Goal: Navigation & Orientation: Find specific page/section

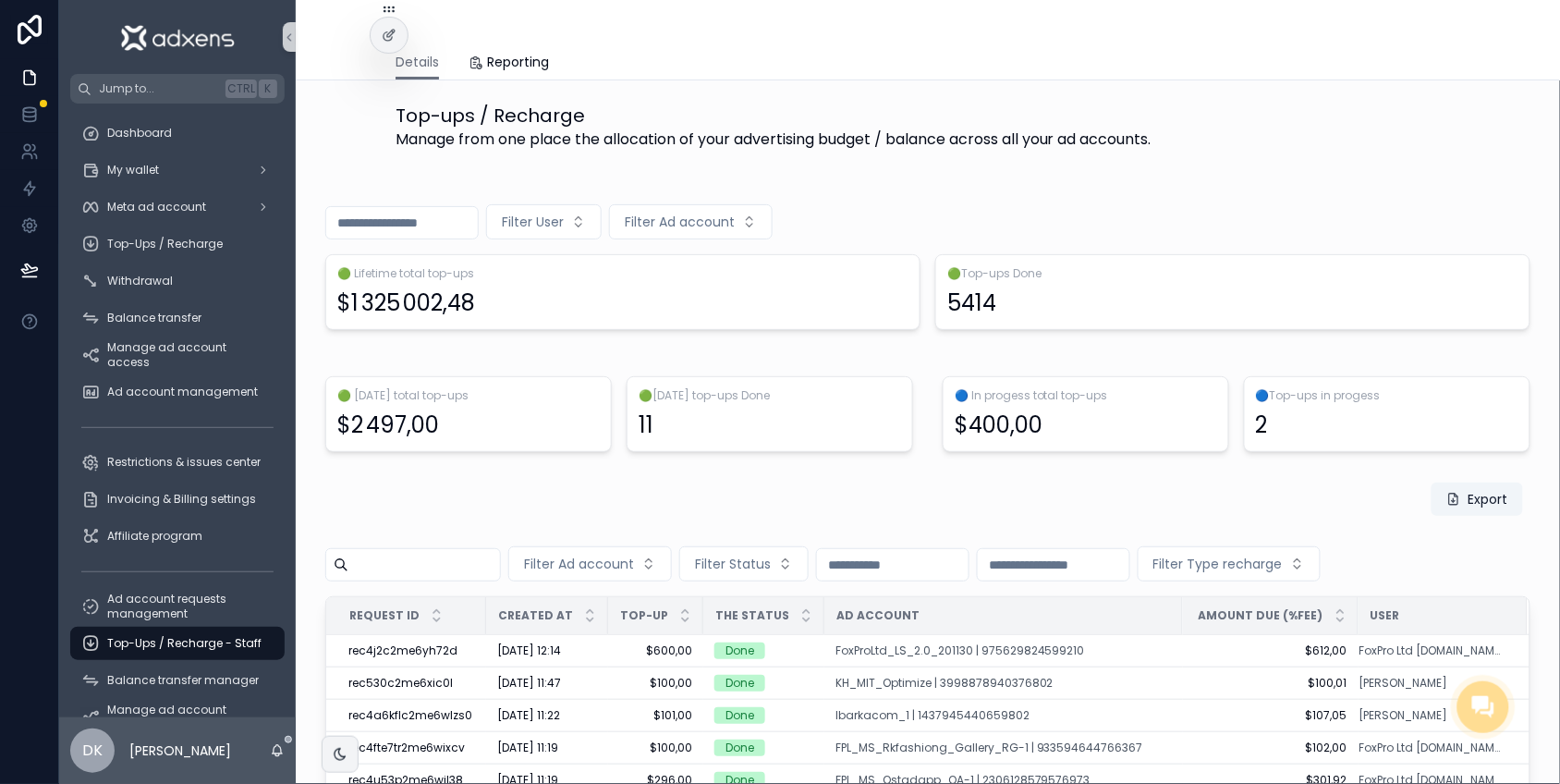
scroll to position [348, 0]
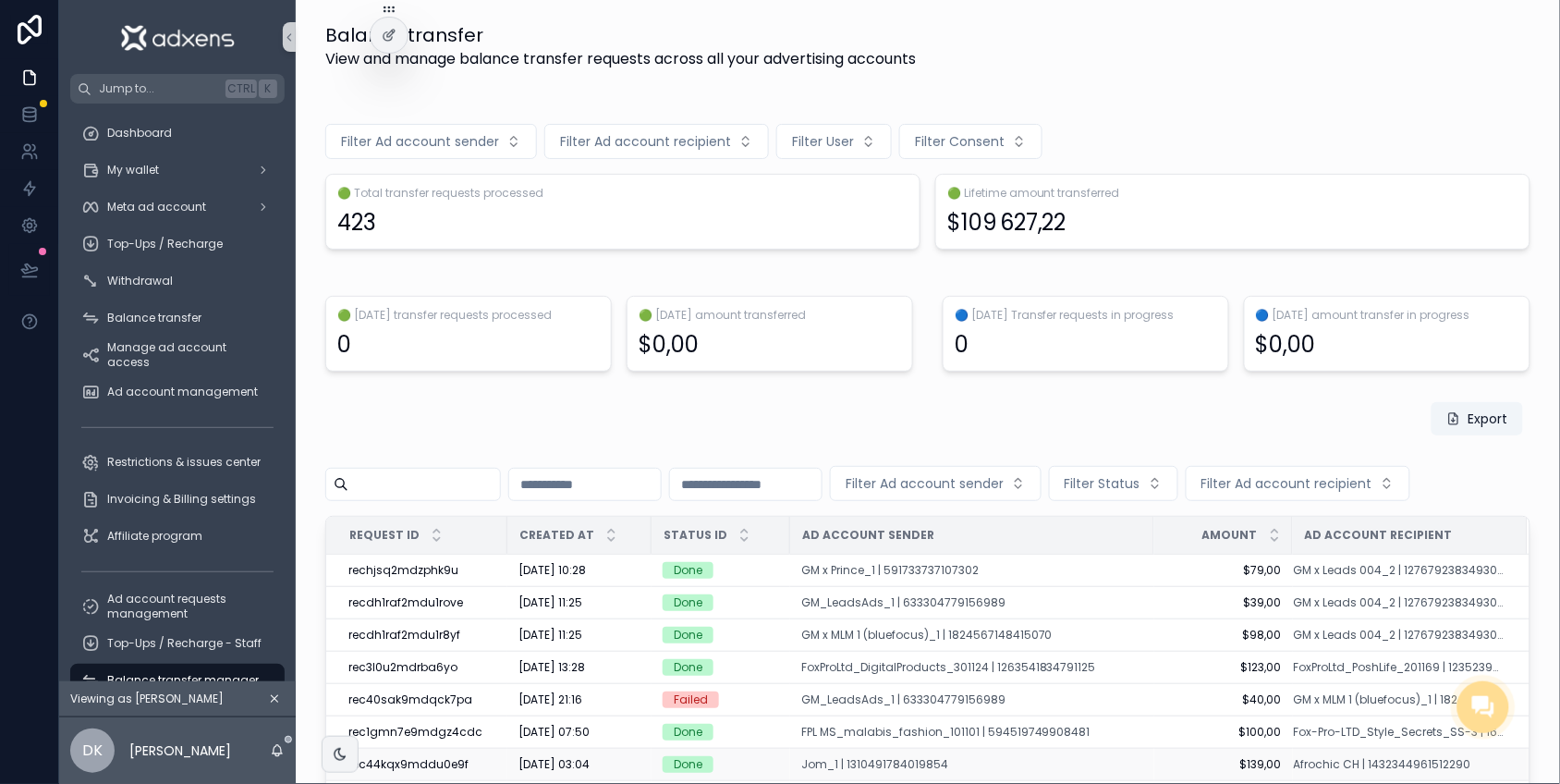
scroll to position [252, 0]
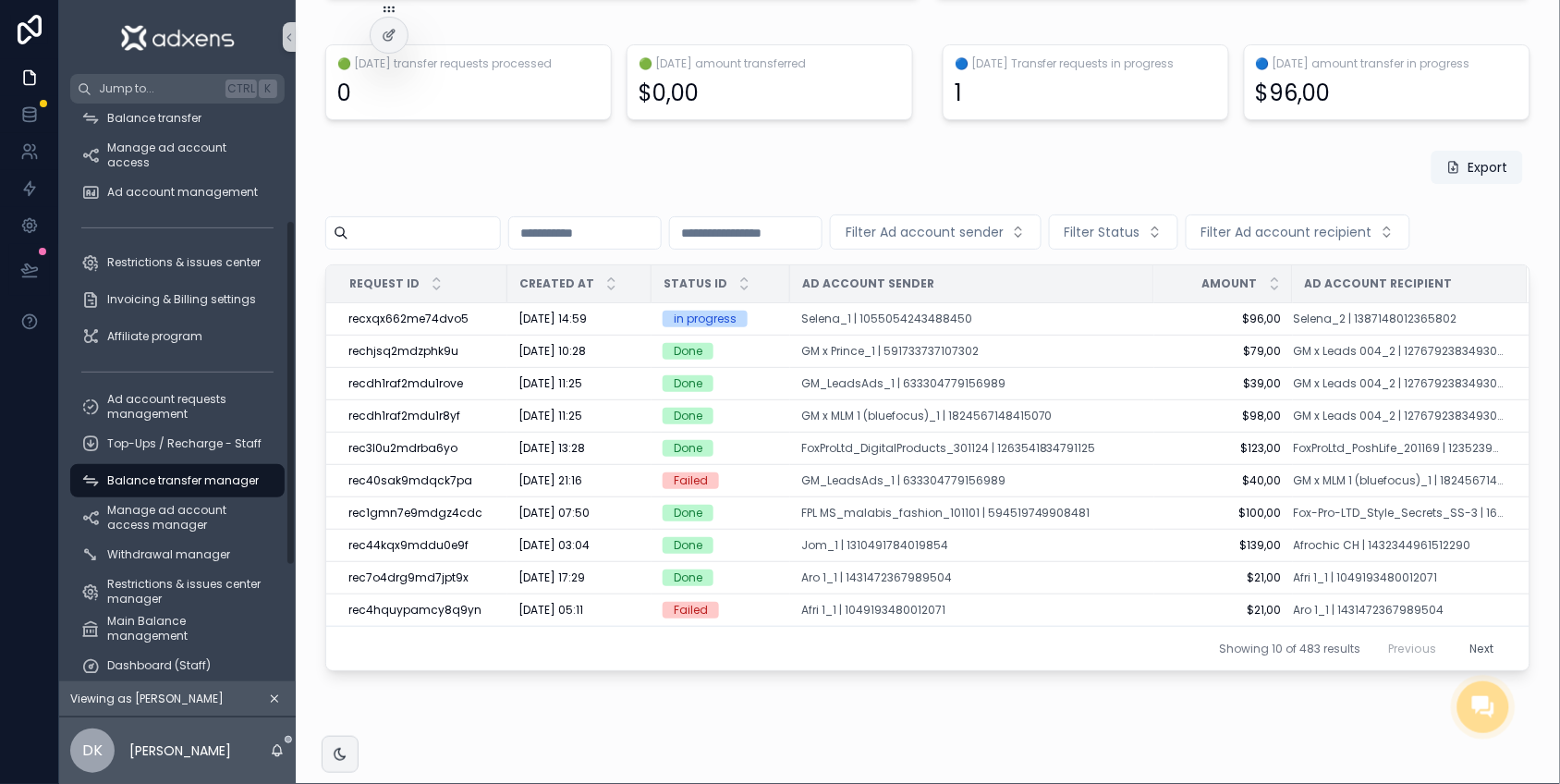
click at [109, 385] on div "scrollable content" at bounding box center [177, 372] width 237 height 34
click at [112, 397] on span "Ad account requests management" at bounding box center [186, 406] width 159 height 30
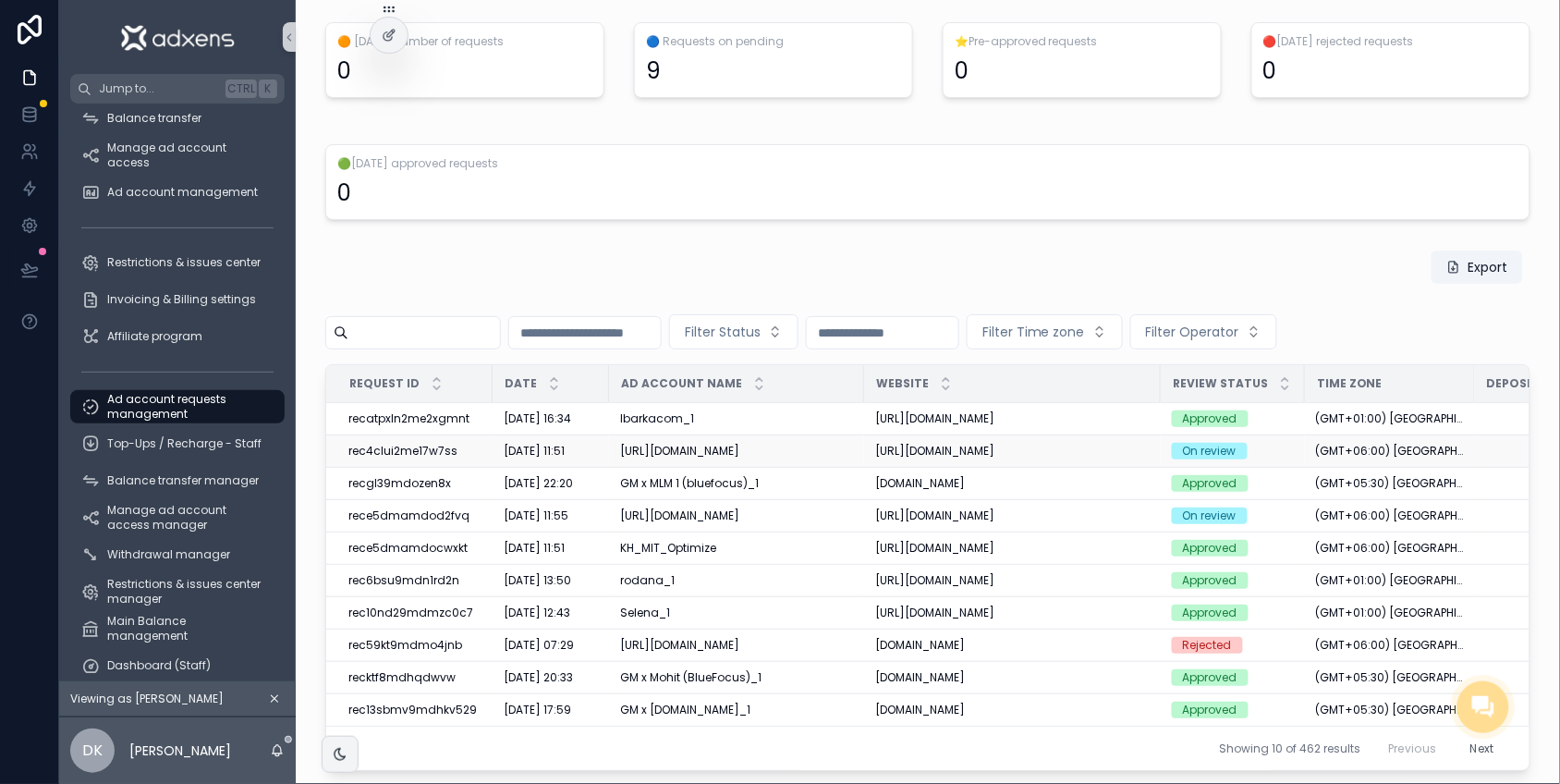
click at [638, 458] on div "[URL][DOMAIN_NAME]" at bounding box center [737, 451] width 233 height 15
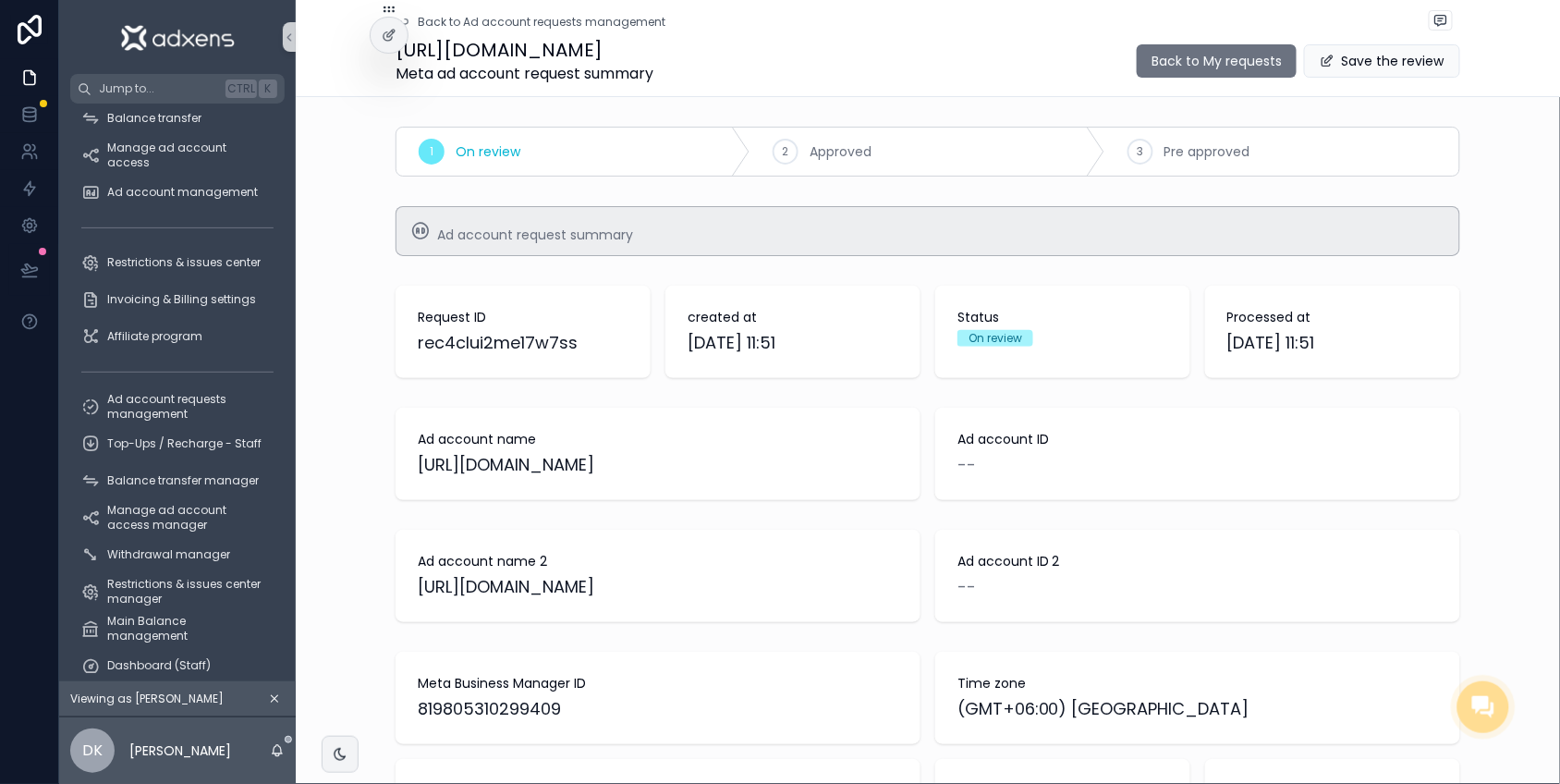
click at [1519, 97] on div "Back to Ad account requests management [URL][DOMAIN_NAME] Meta ad account reque…" at bounding box center [928, 48] width 1264 height 97
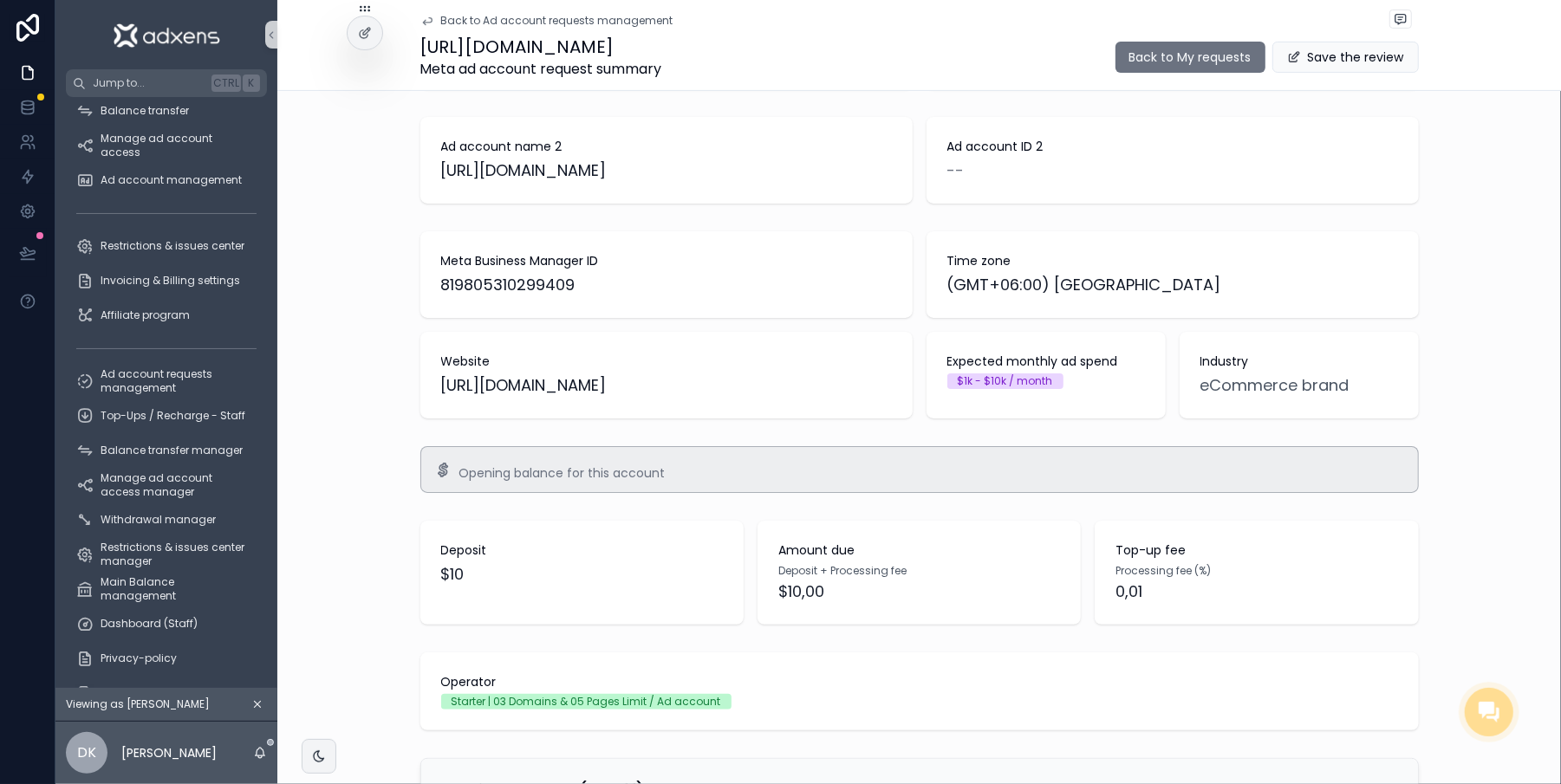
scroll to position [390, 0]
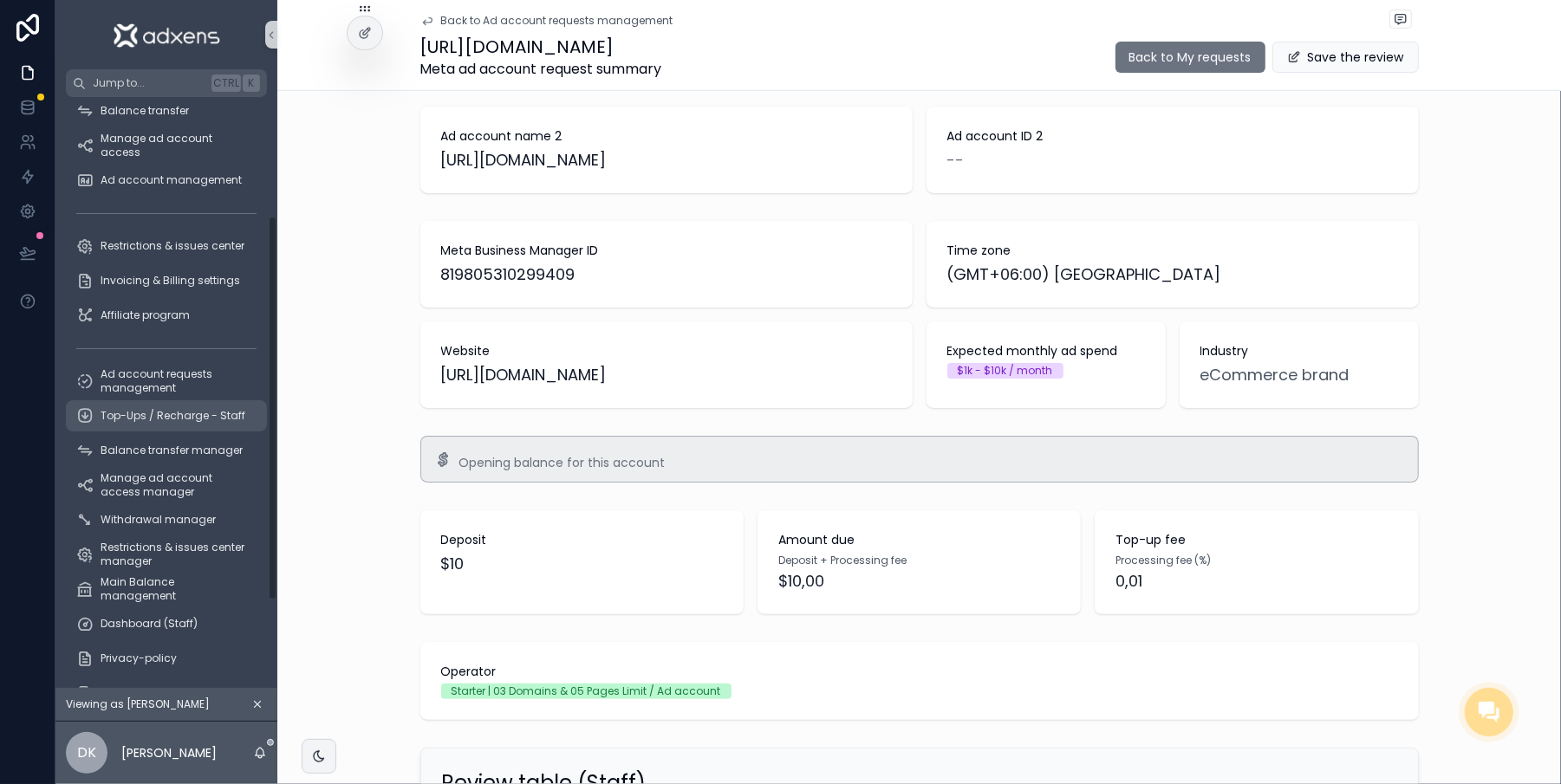
click at [133, 418] on span "Top-Ups / Recharge - Staff" at bounding box center [173, 416] width 145 height 14
click at [112, 367] on span "Ad account requests management" at bounding box center [175, 381] width 149 height 28
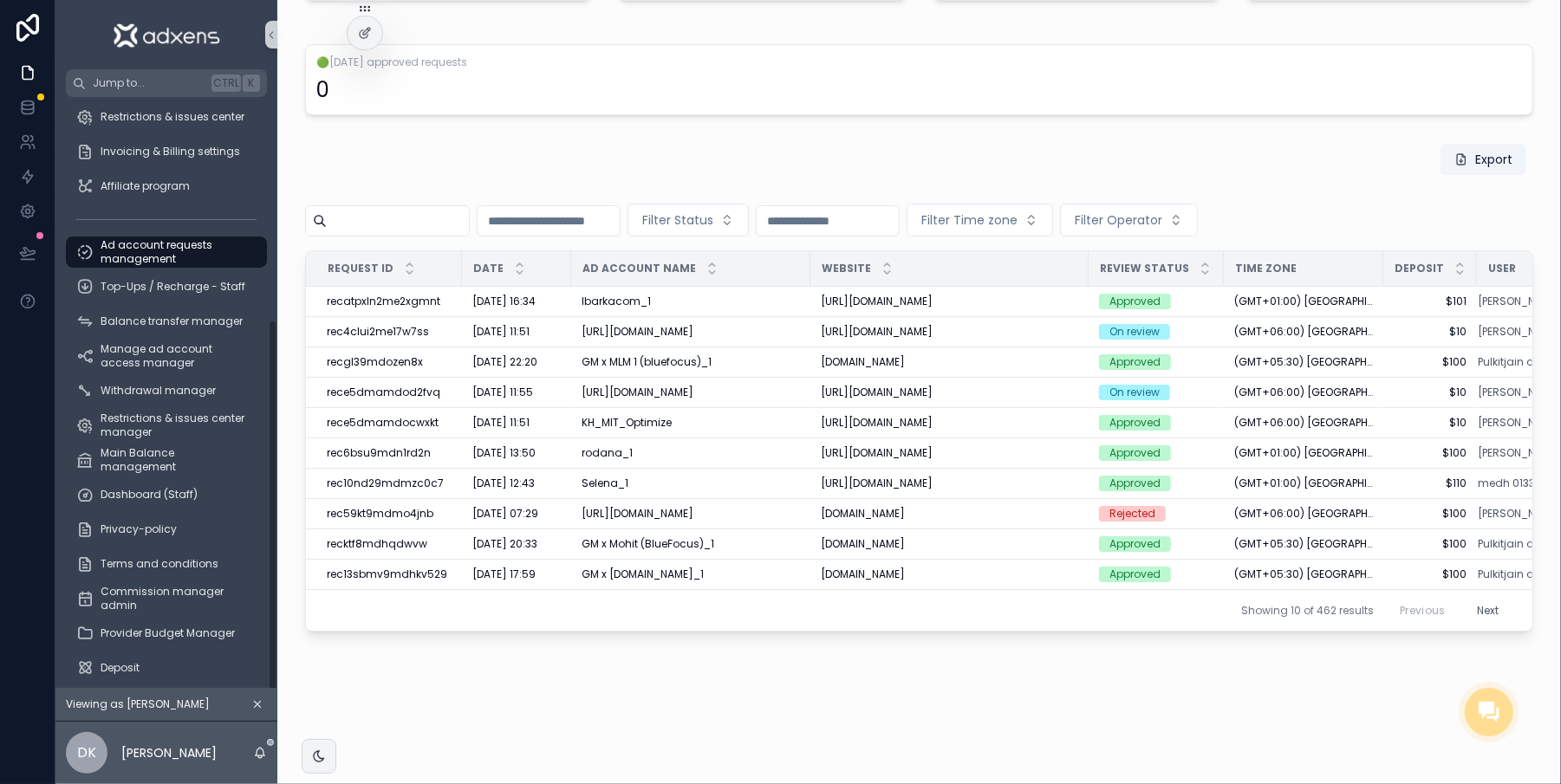
scroll to position [350, 0]
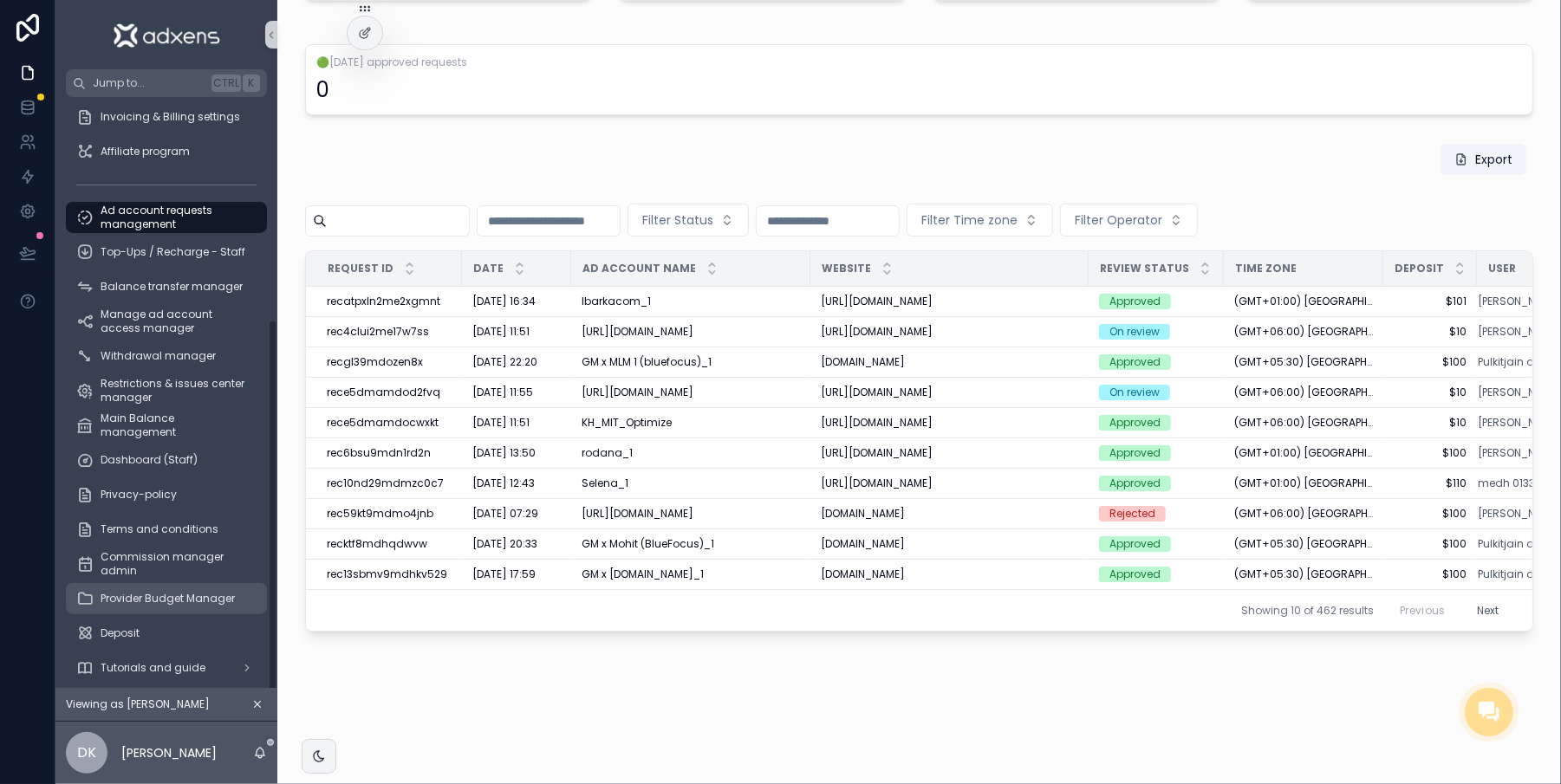
drag, startPoint x: 257, startPoint y: 226, endPoint x: 210, endPoint y: 600, distance: 376.9
click at [268, 510] on div "Jump to... Ctrl K Dashboard My wallet Meta ad account Top-Ups / Recharge Withdr…" at bounding box center [808, 392] width 1506 height 784
click at [160, 641] on div "Deposit" at bounding box center [166, 634] width 180 height 28
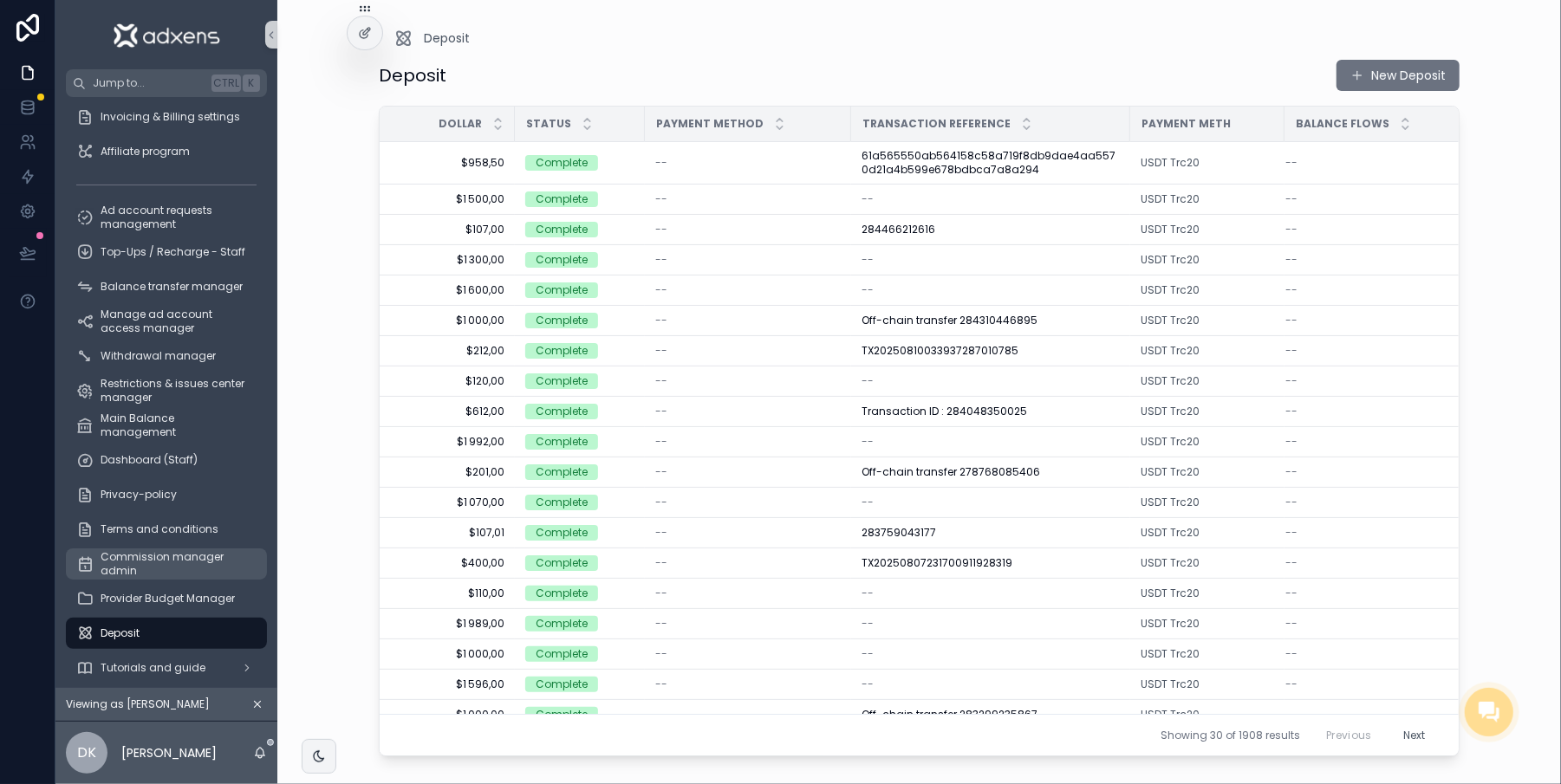
click at [130, 563] on span "Commission manager admin" at bounding box center [175, 564] width 149 height 28
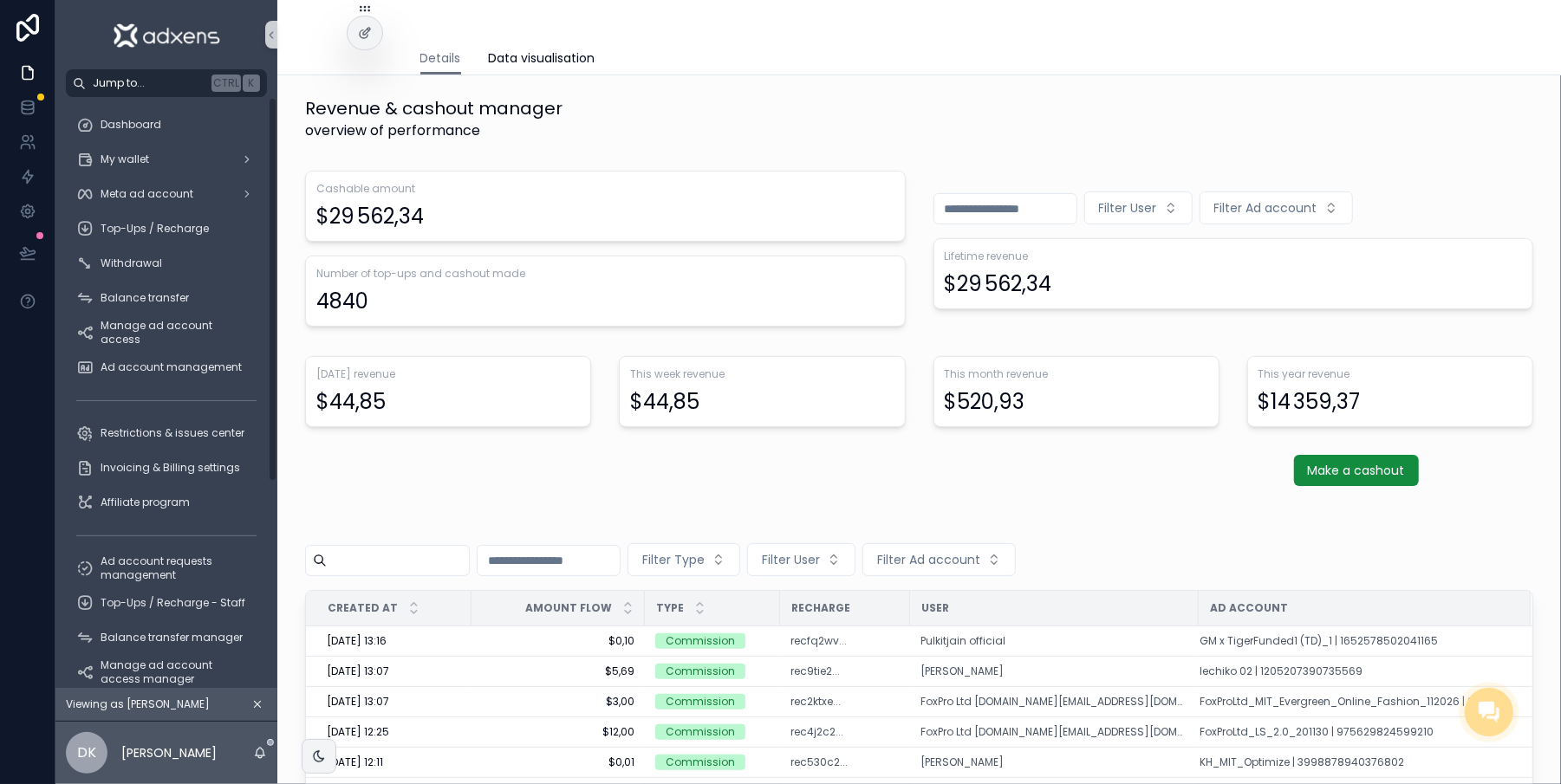
drag, startPoint x: 253, startPoint y: 454, endPoint x: 213, endPoint y: 87, distance: 369.2
click at [220, 84] on div "Jump to... Ctrl K Dashboard My wallet Meta ad account Top-Ups / Recharge Withdr…" at bounding box center [166, 392] width 222 height 784
click at [129, 130] on span "Dashboard" at bounding box center [130, 125] width 60 height 14
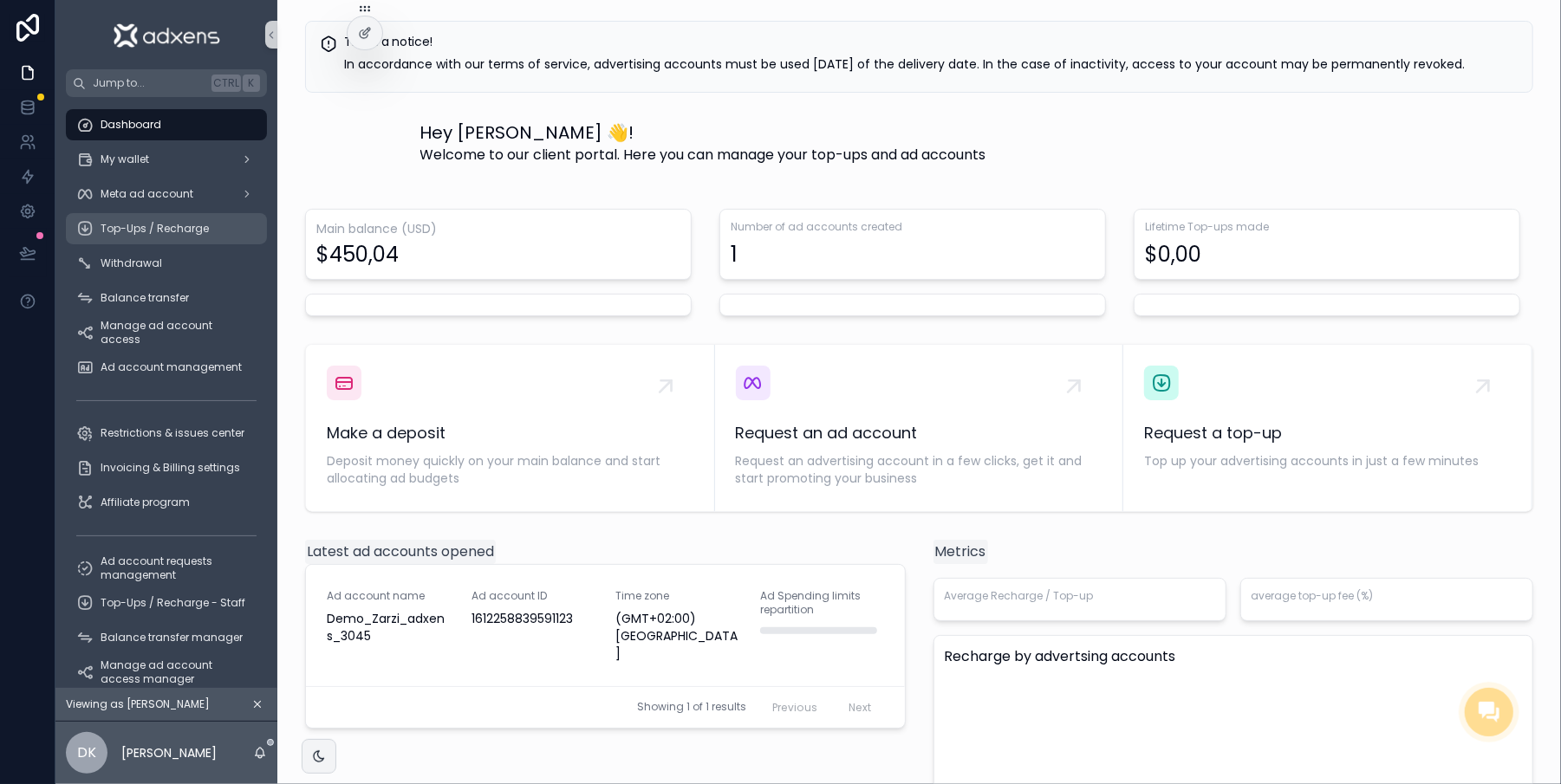
click at [126, 222] on span "Top-Ups / Recharge" at bounding box center [155, 229] width 108 height 14
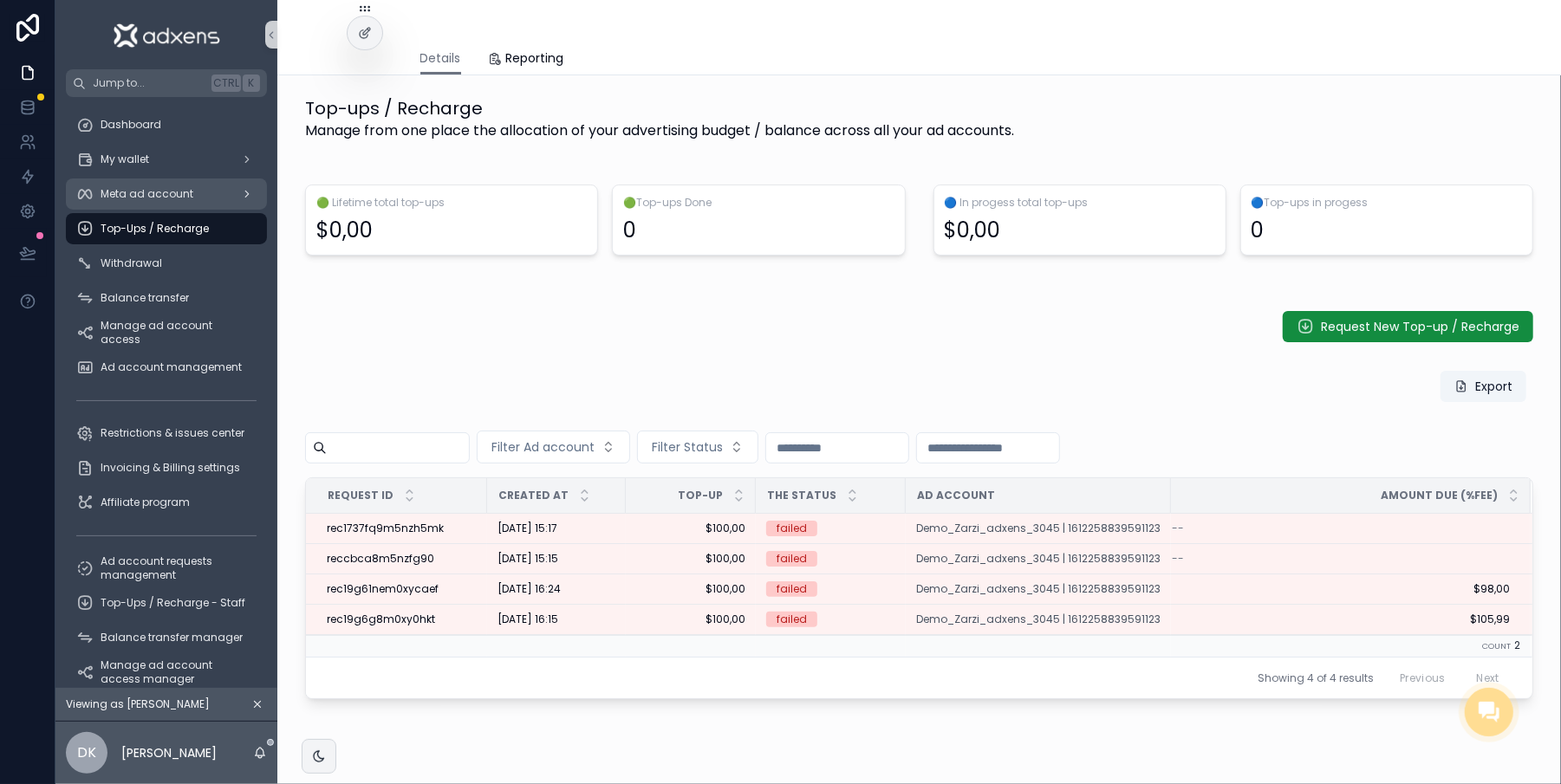
click at [166, 196] on span "Meta ad account" at bounding box center [147, 194] width 93 height 14
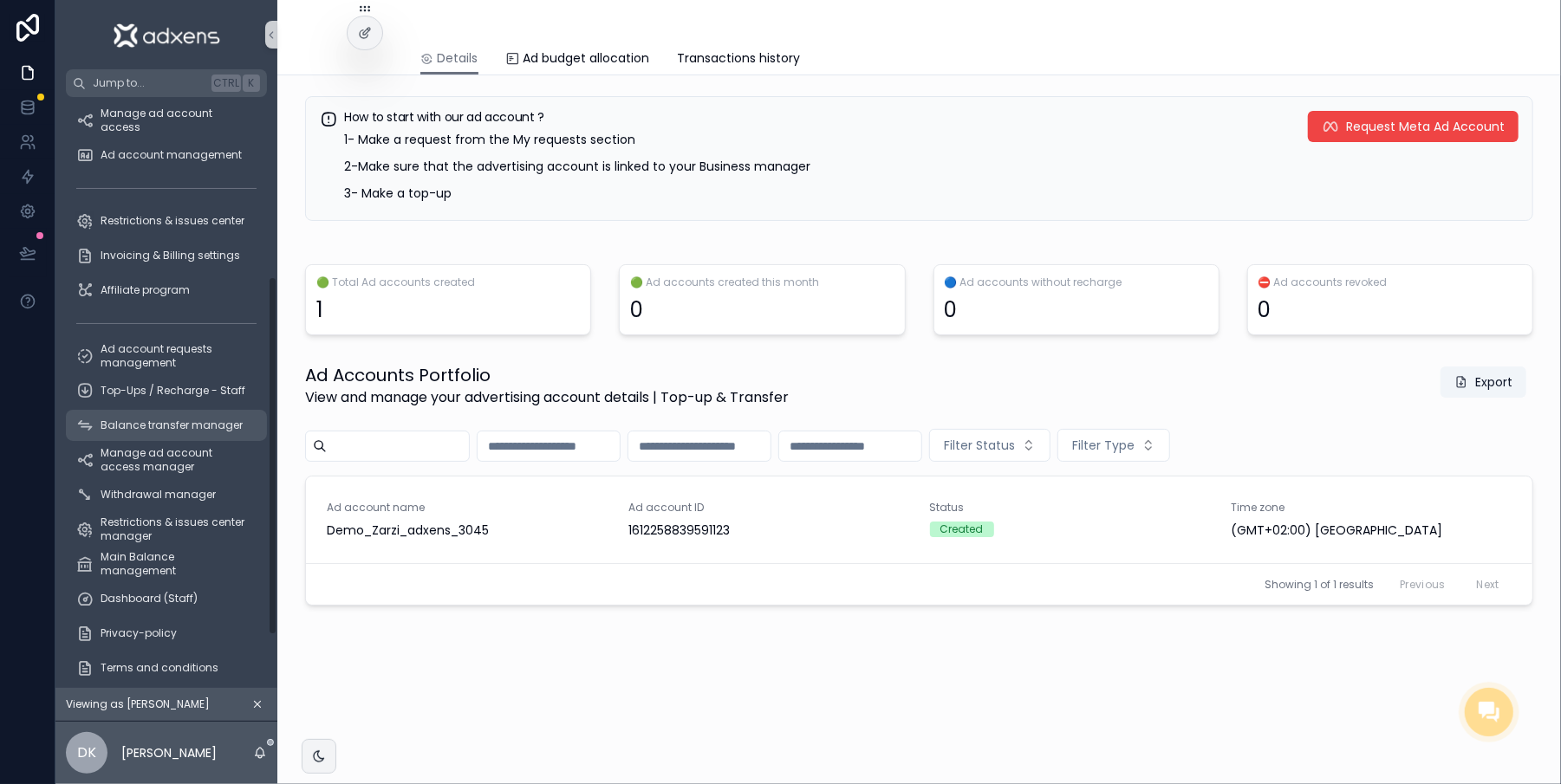
drag, startPoint x: 256, startPoint y: 246, endPoint x: 161, endPoint y: 413, distance: 192.1
click at [245, 431] on div "Dashboard My wallet Meta ad account Ad account My requests Top-Ups / Recharge W…" at bounding box center [166, 392] width 222 height 591
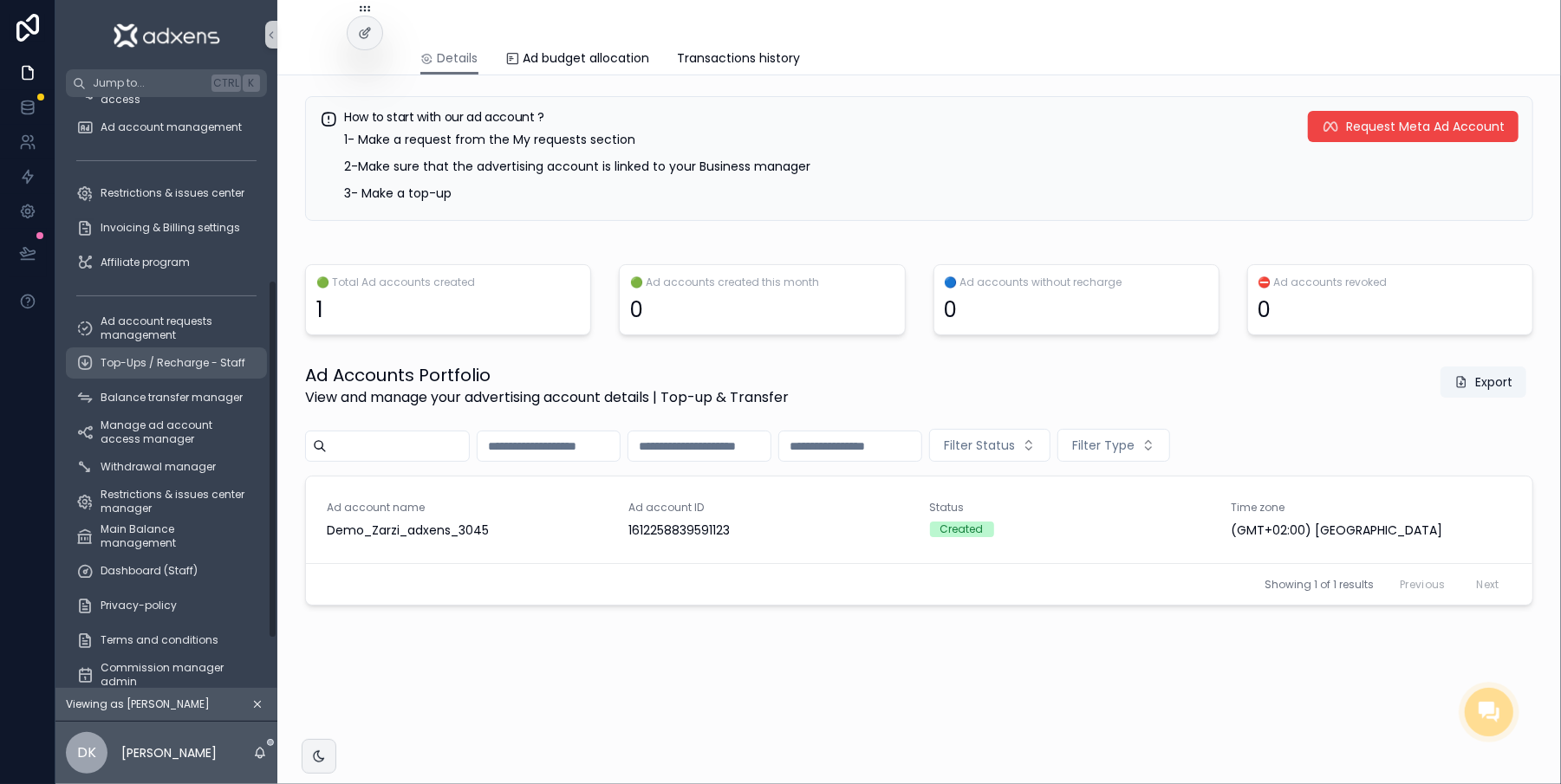
click at [101, 365] on span "Top-Ups / Recharge - Staff" at bounding box center [173, 363] width 145 height 14
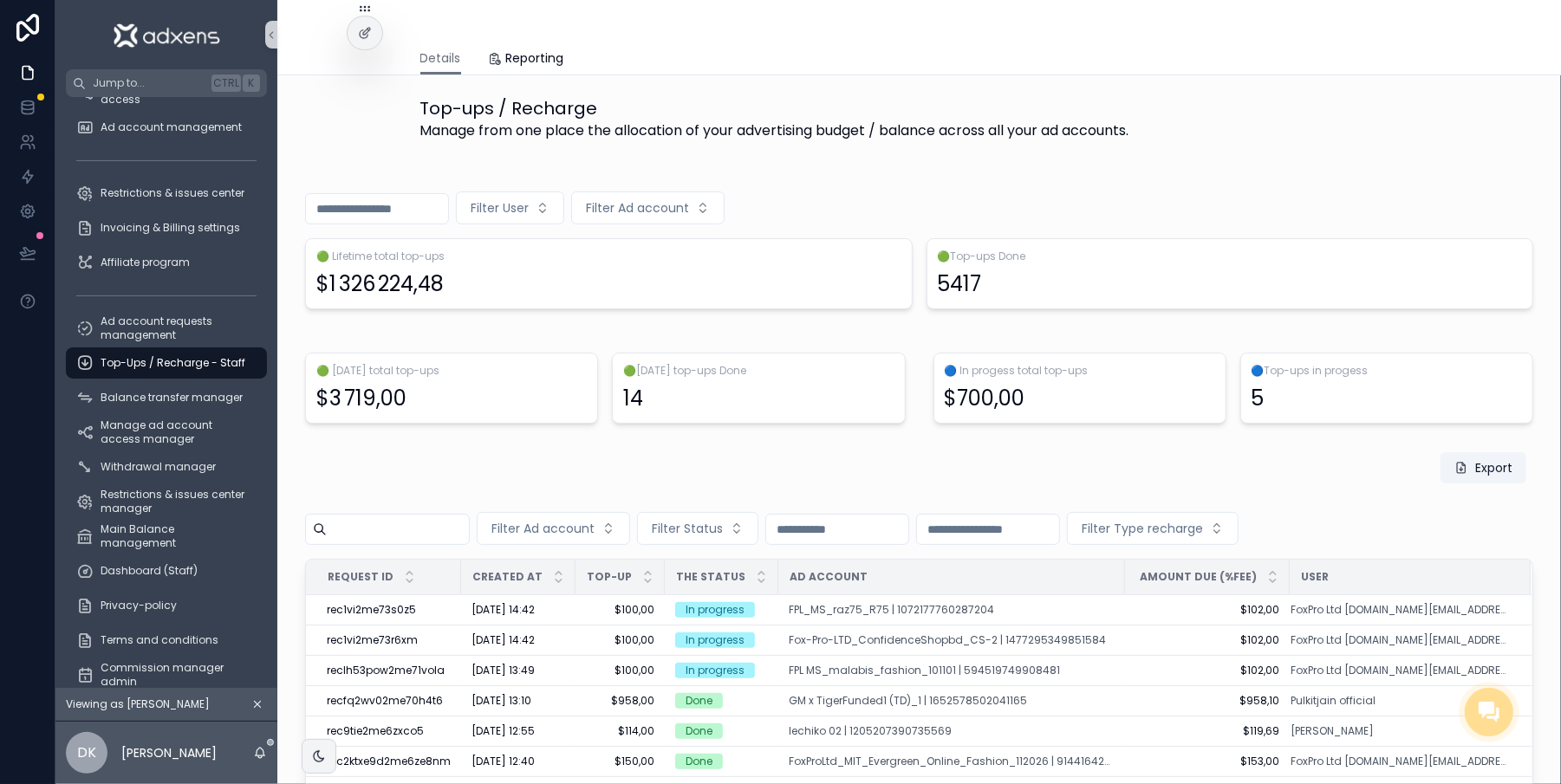
scroll to position [0, 17]
click at [528, 59] on span "Reporting" at bounding box center [535, 58] width 58 height 17
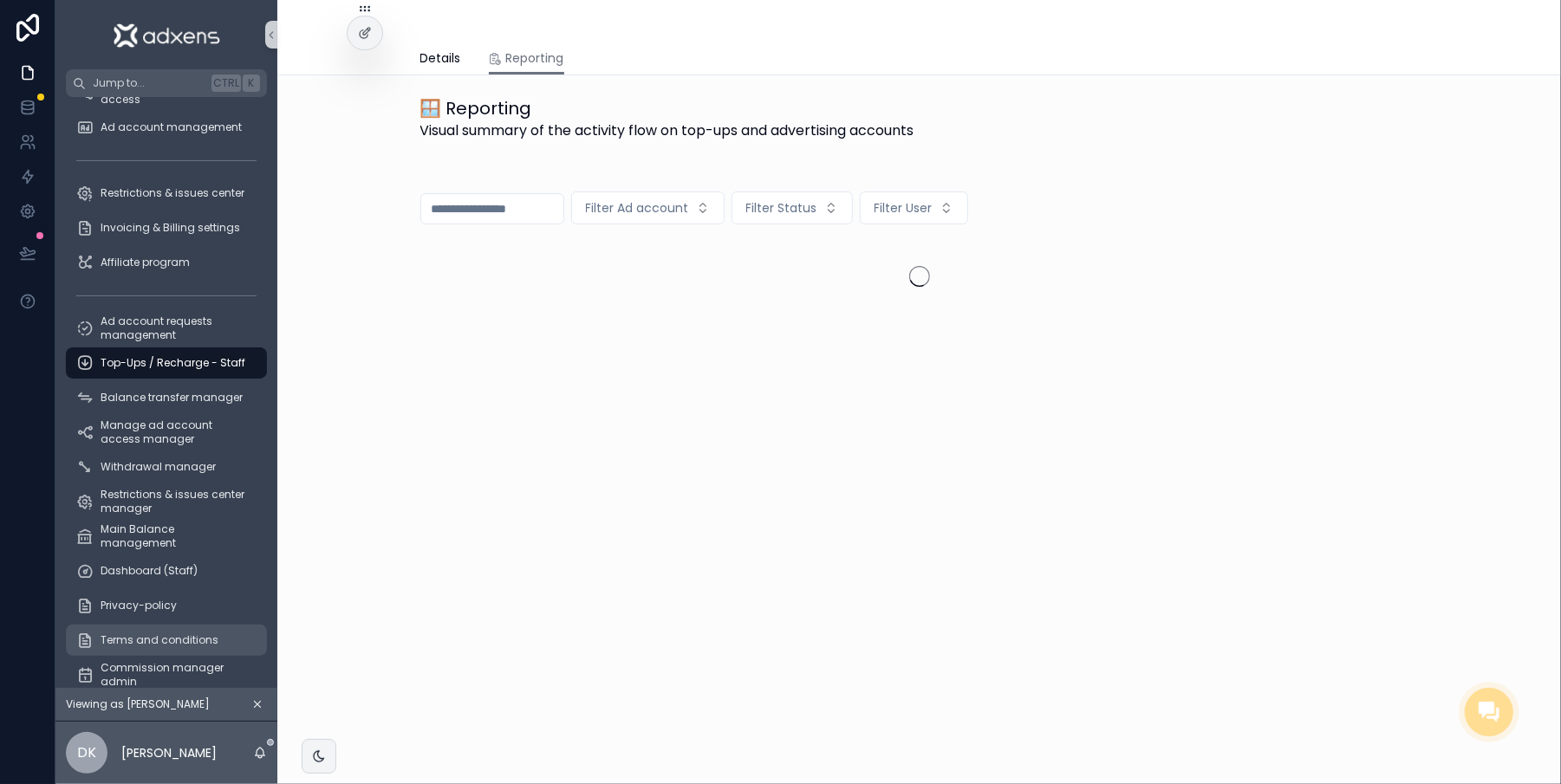
click at [129, 653] on link "Terms and conditions" at bounding box center [166, 641] width 201 height 31
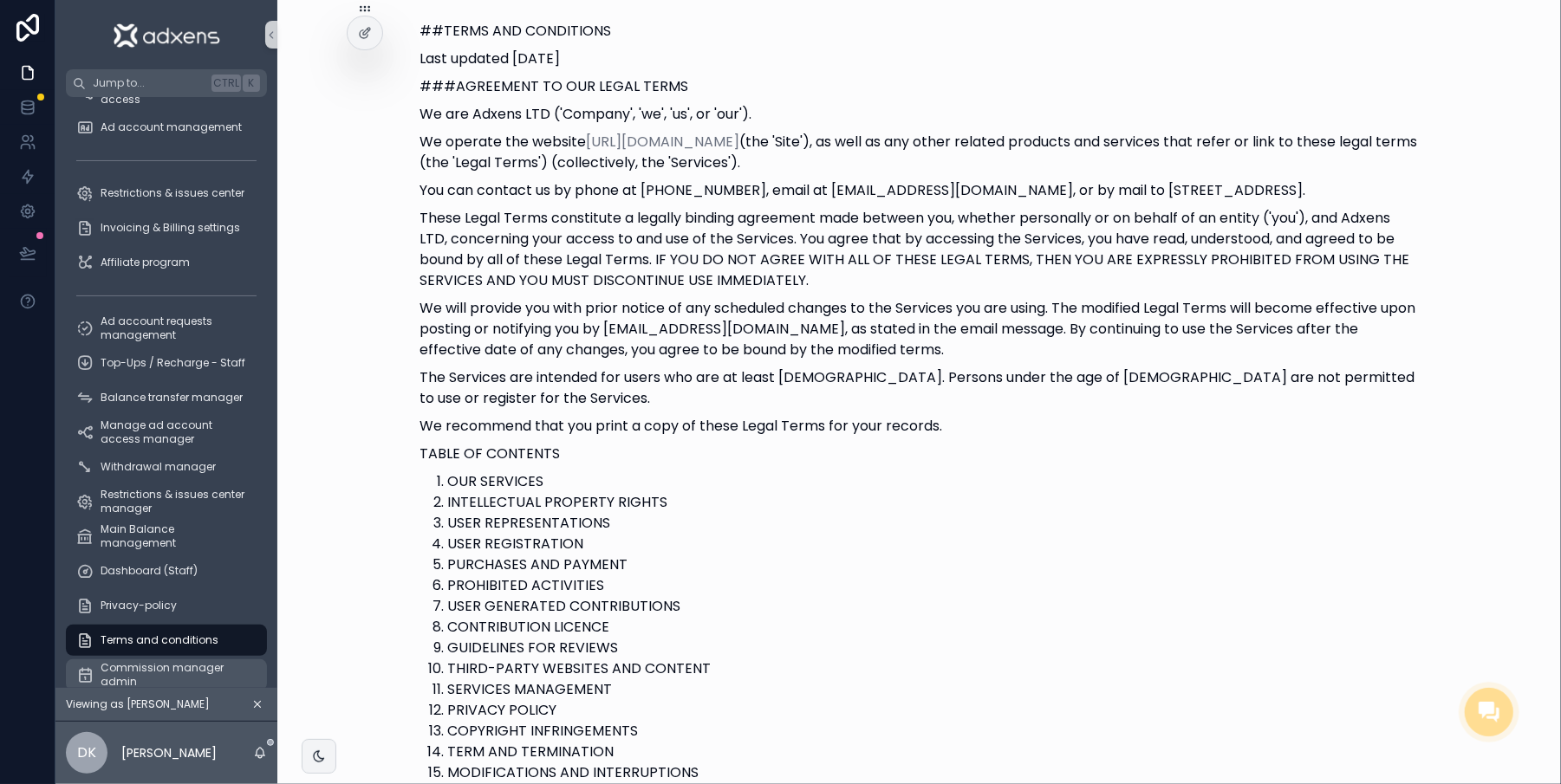
click at [129, 670] on span "Commission manager admin" at bounding box center [175, 675] width 149 height 28
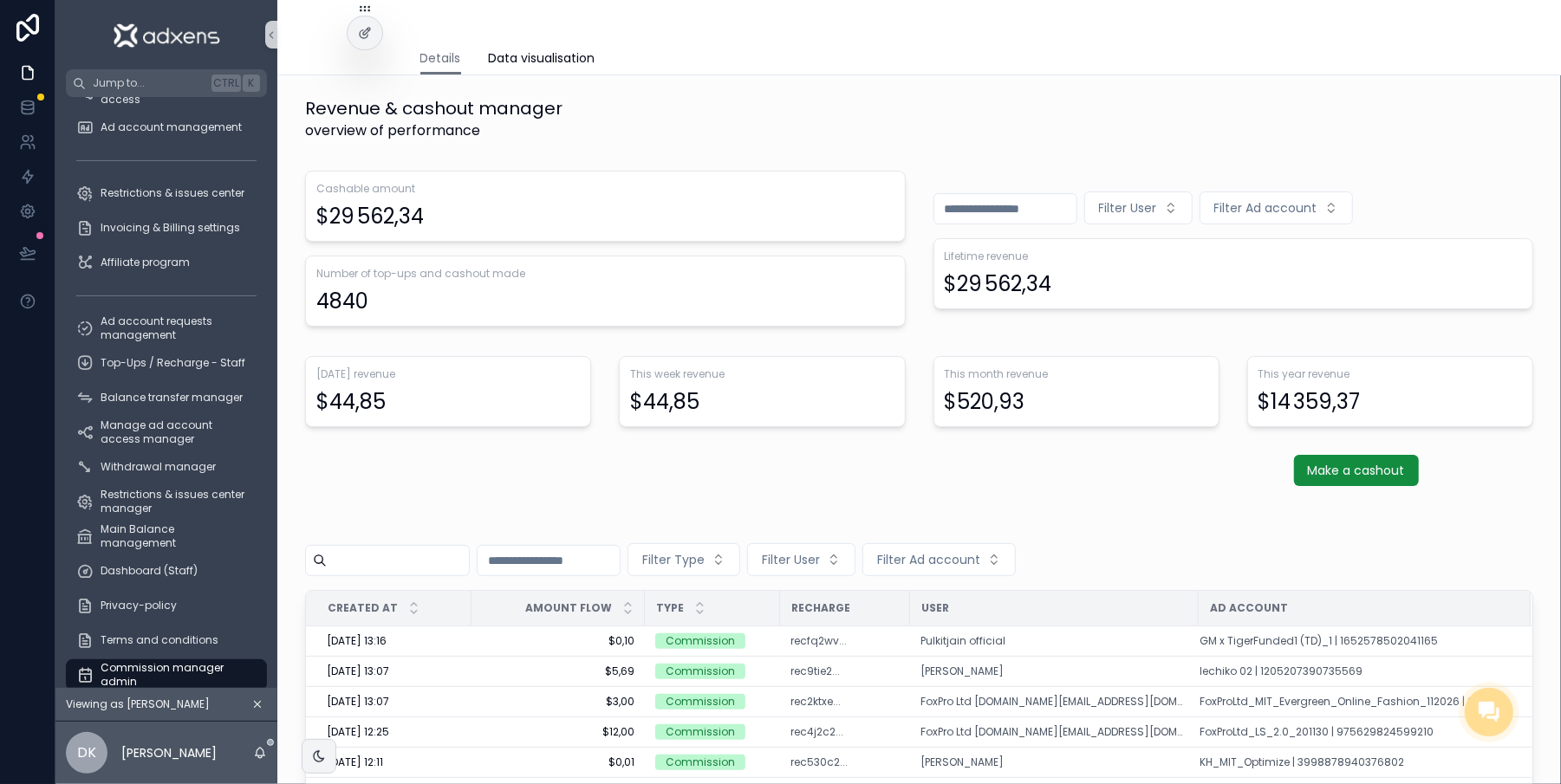
click at [529, 563] on input "scrollable content" at bounding box center [548, 560] width 143 height 24
click at [842, 510] on div "Filter Type Filter User Filter Ad account Created at Amount flow Type Recharge …" at bounding box center [919, 746] width 1256 height 478
click at [989, 414] on div "$520,93" at bounding box center [985, 402] width 80 height 28
click at [115, 420] on span "Manage ad account access manager" at bounding box center [175, 433] width 149 height 28
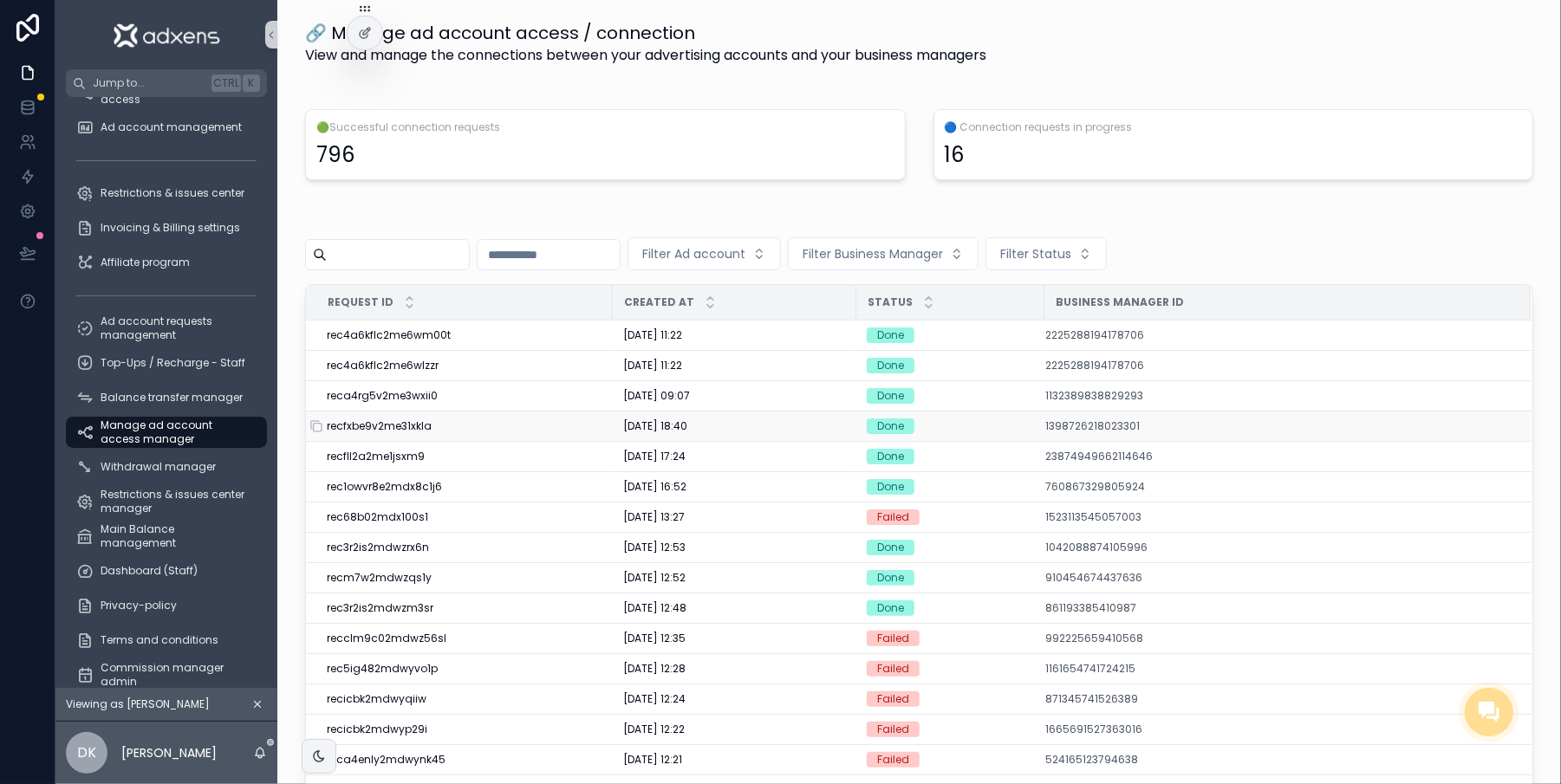
click at [552, 431] on div "recfxbe9v2me31xkla" at bounding box center [464, 427] width 275 height 14
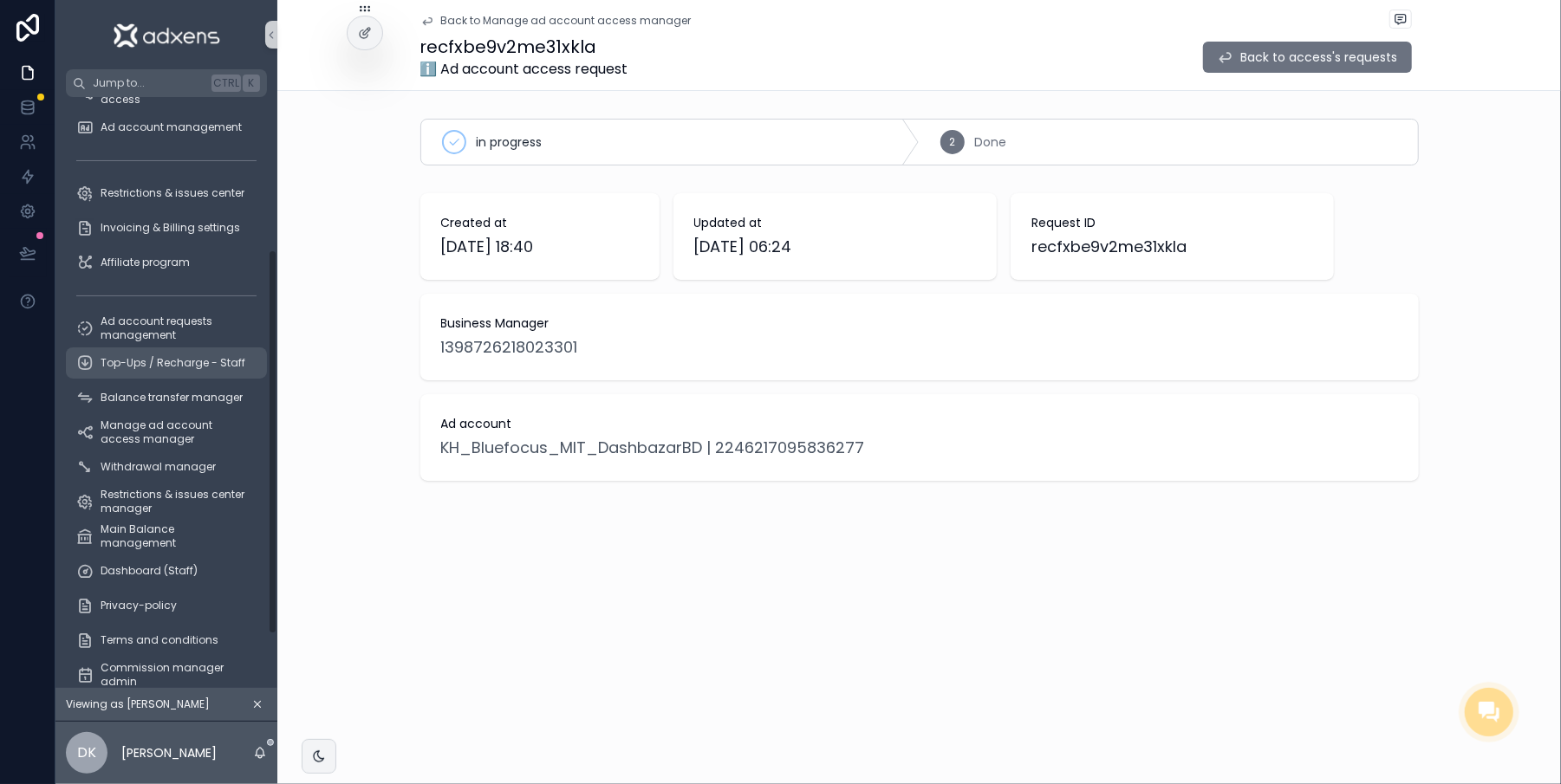
click at [159, 376] on link "Top-Ups / Recharge - Staff" at bounding box center [166, 363] width 201 height 31
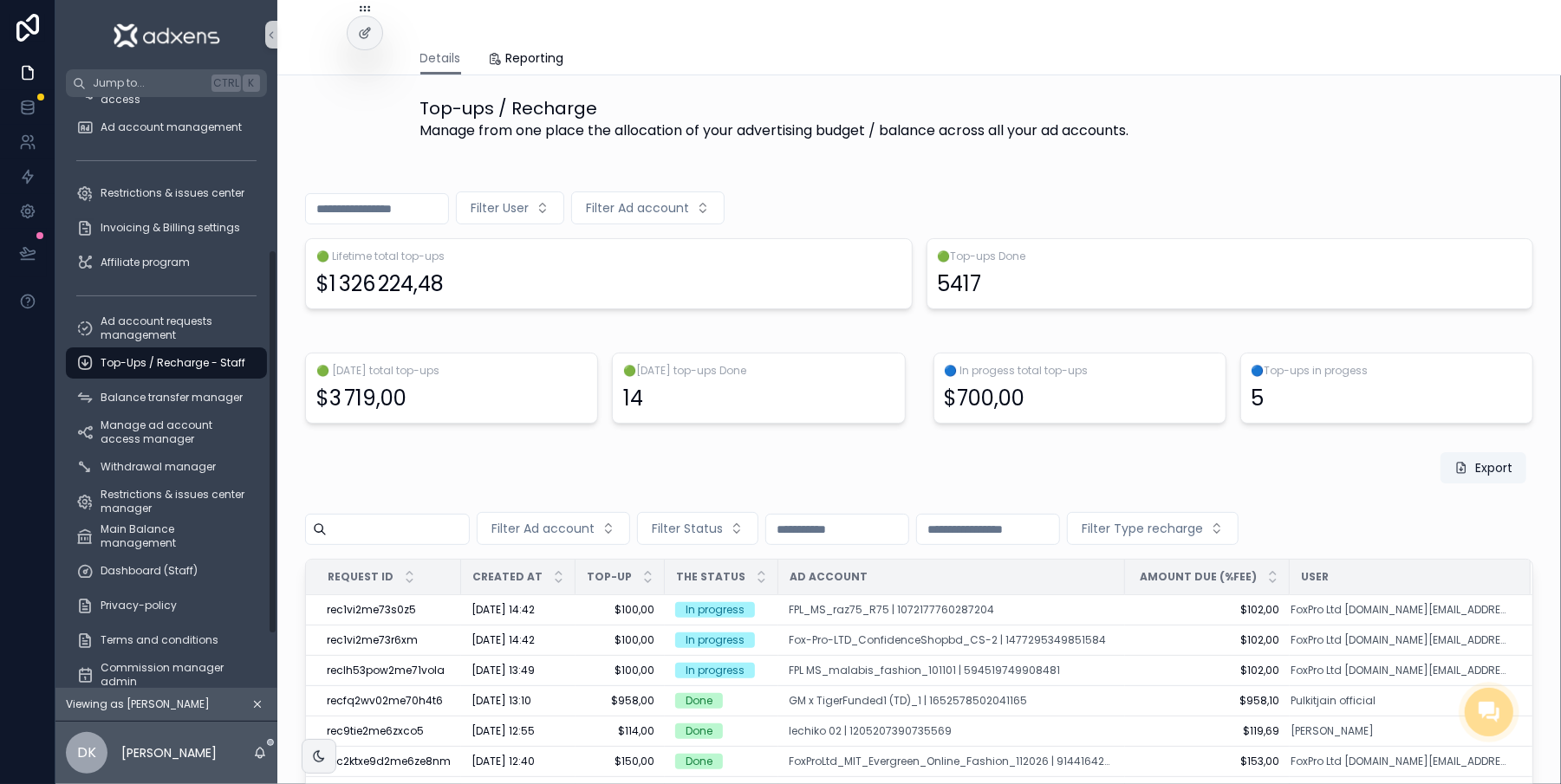
click at [150, 365] on span "Top-Ups / Recharge - Staff" at bounding box center [173, 363] width 145 height 14
click at [152, 395] on span "Balance transfer manager" at bounding box center [171, 398] width 143 height 14
